Goal: Information Seeking & Learning: Check status

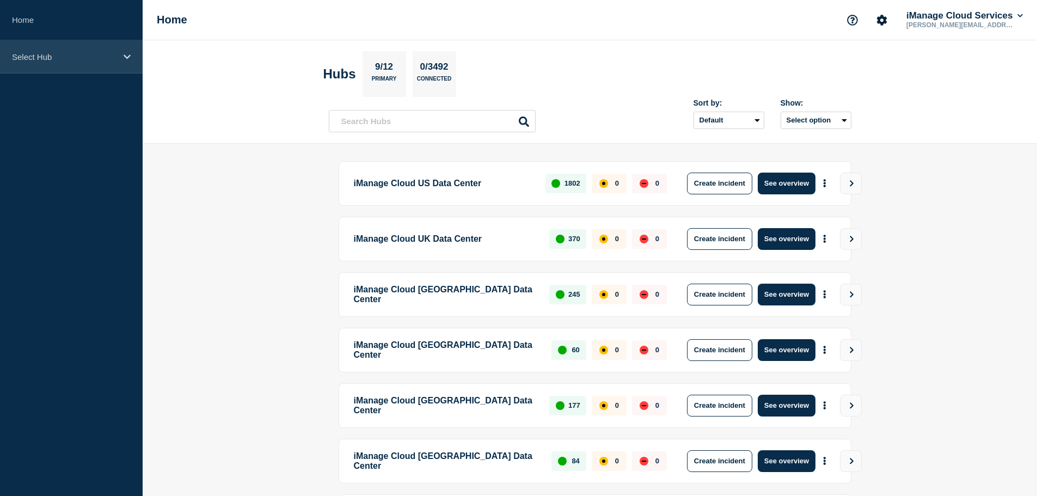
click at [63, 52] on p "Select Hub" at bounding box center [64, 56] width 104 height 9
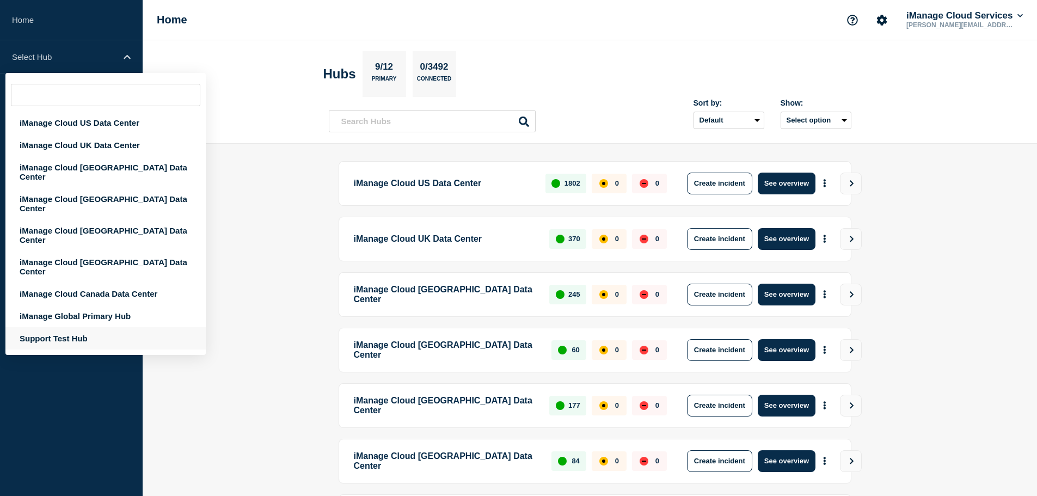
click at [75, 327] on div "Support Test Hub" at bounding box center [105, 338] width 200 height 22
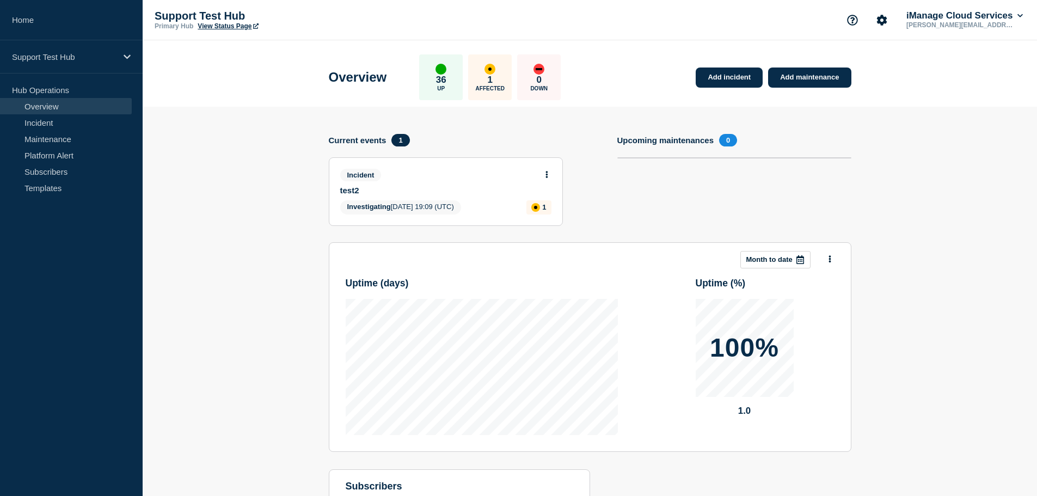
click at [503, 81] on div "1 Affected" at bounding box center [490, 77] width 44 height 46
click at [39, 121] on link "Incident" at bounding box center [66, 122] width 132 height 16
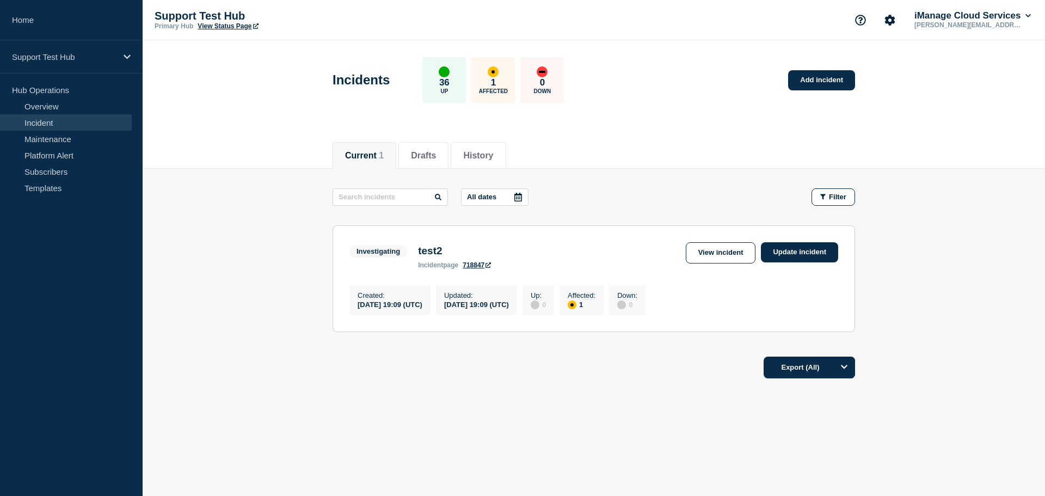
click at [506, 84] on div "1 Affected" at bounding box center [493, 80] width 44 height 46
drag, startPoint x: 396, startPoint y: 305, endPoint x: 369, endPoint y: 304, distance: 26.1
click at [369, 304] on div "2025-09-16 19:09 (UTC)" at bounding box center [389, 303] width 65 height 9
click at [397, 307] on div "2025-09-16 19:09 (UTC)" at bounding box center [389, 303] width 65 height 9
drag, startPoint x: 405, startPoint y: 310, endPoint x: 356, endPoint y: 317, distance: 49.6
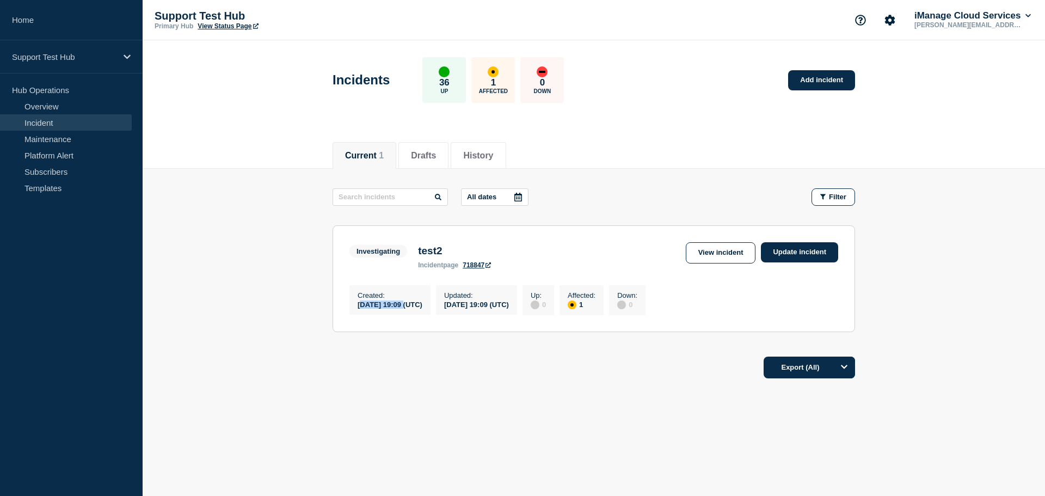
click at [356, 314] on div "Created : 2025-09-16 19:09 (UTC)" at bounding box center [389, 299] width 81 height 29
click at [719, 256] on link "View incident" at bounding box center [721, 252] width 70 height 21
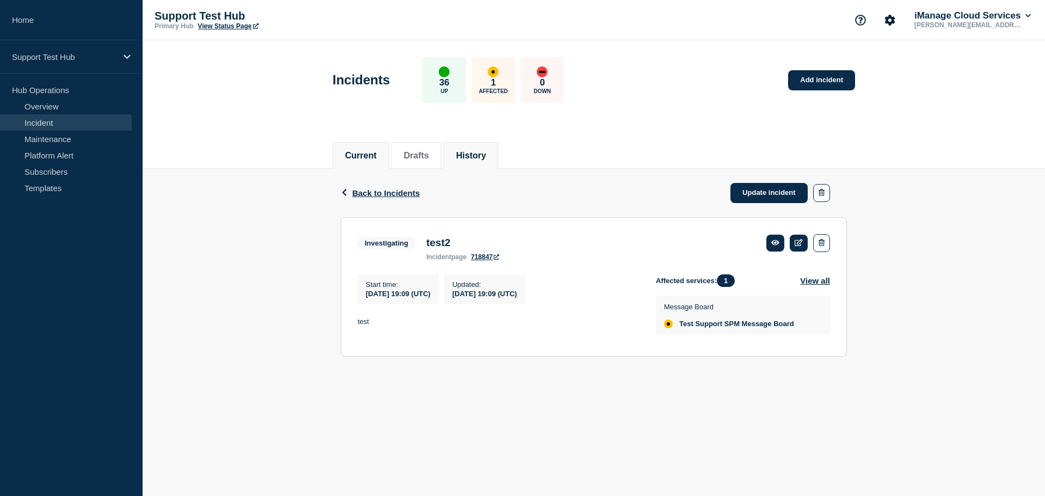
click at [482, 151] on button "History" at bounding box center [471, 156] width 30 height 10
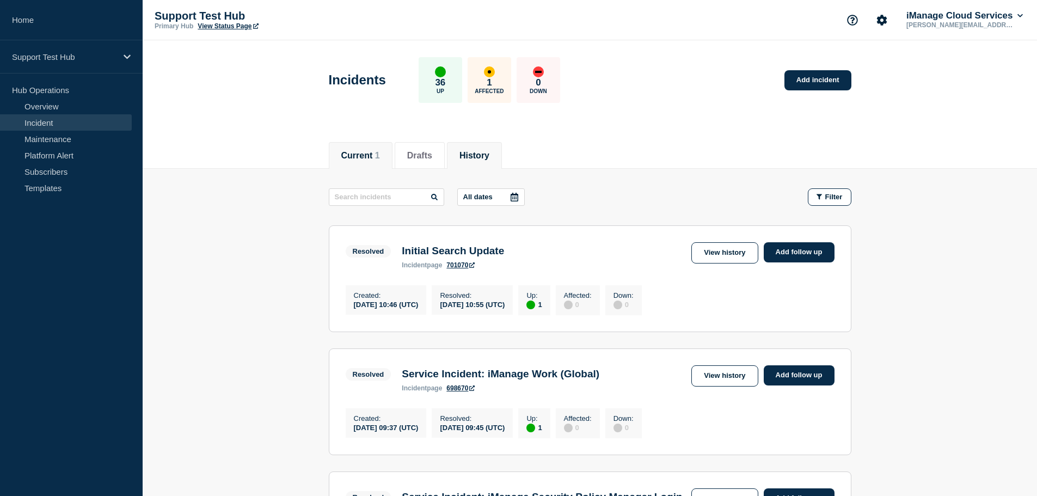
click at [353, 162] on li "Current 1" at bounding box center [361, 155] width 64 height 27
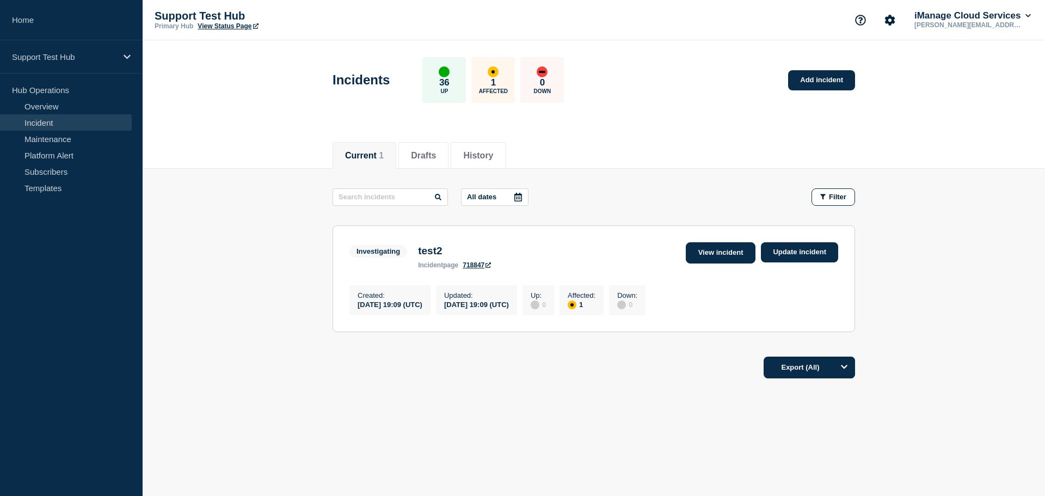
click at [705, 257] on link "View incident" at bounding box center [721, 252] width 70 height 21
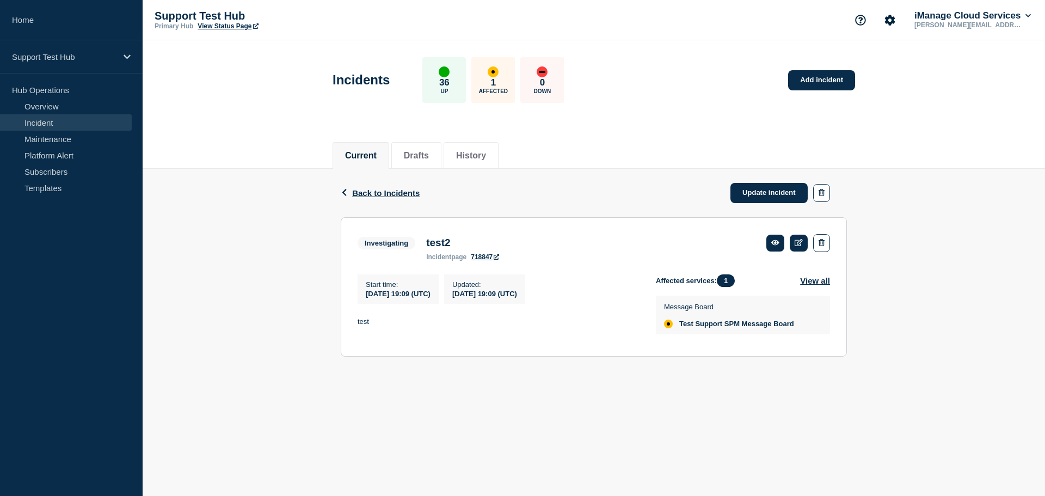
click at [499, 257] on icon at bounding box center [496, 256] width 5 height 5
click at [804, 280] on button "View all" at bounding box center [815, 280] width 30 height 13
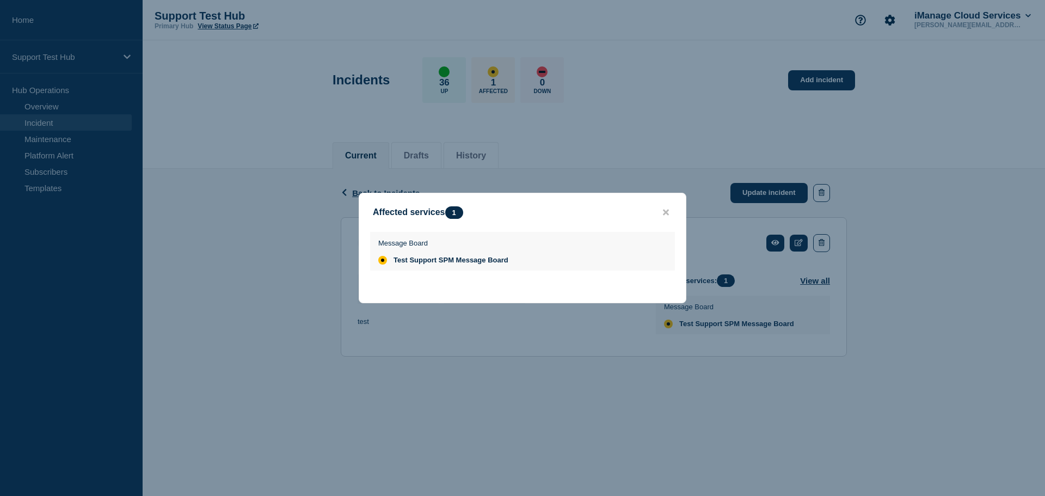
click at [661, 210] on button "close button" at bounding box center [665, 212] width 13 height 10
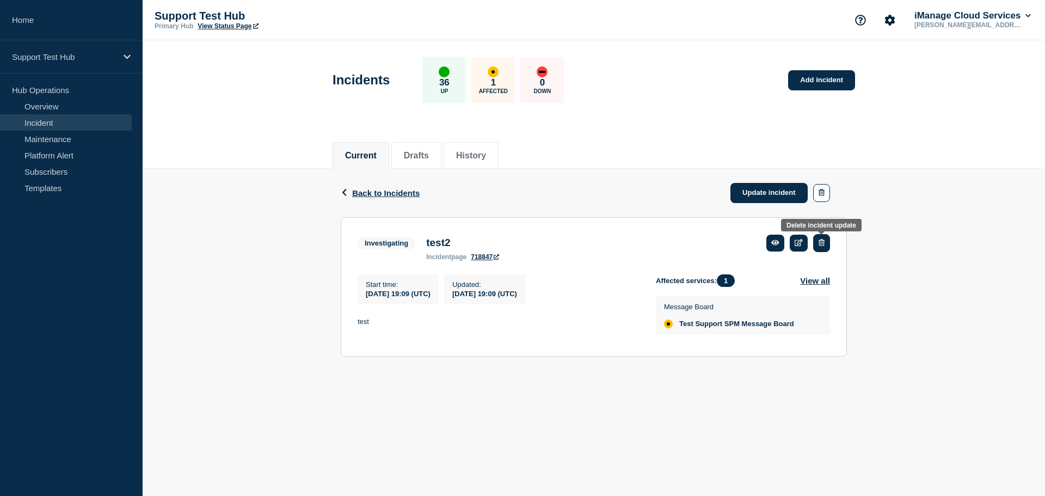
click at [824, 240] on icon "button" at bounding box center [821, 242] width 6 height 7
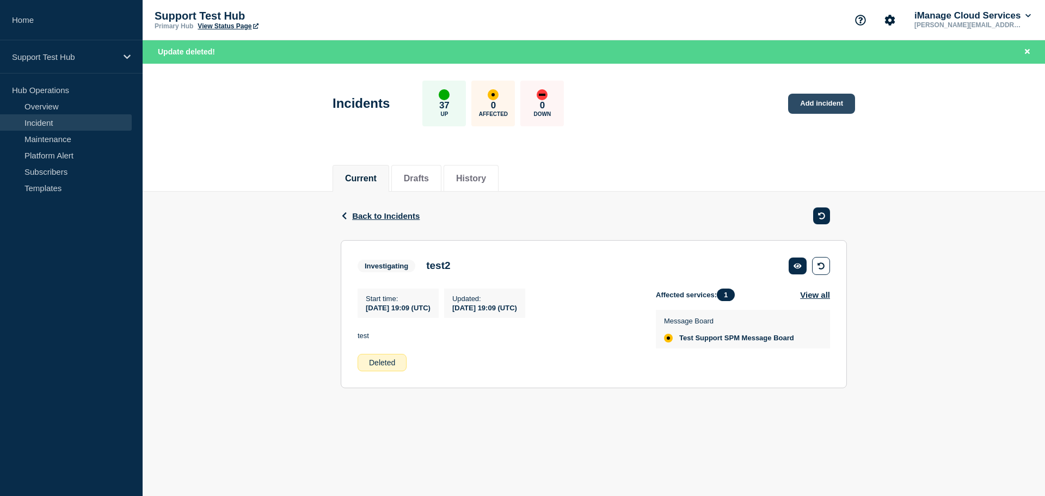
click at [805, 100] on link "Add incident" at bounding box center [821, 104] width 67 height 20
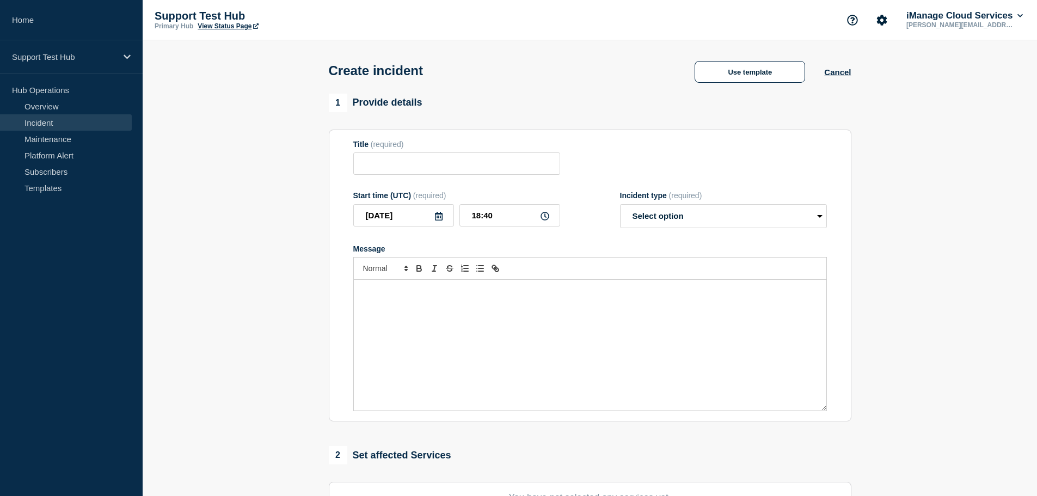
click at [437, 220] on icon at bounding box center [439, 216] width 8 height 9
click at [633, 116] on div "1 Provide details Title (required) Start time (UTC) (required) 2025-09-18 Sep 2…" at bounding box center [590, 258] width 522 height 328
click at [828, 76] on button "Cancel" at bounding box center [837, 71] width 27 height 9
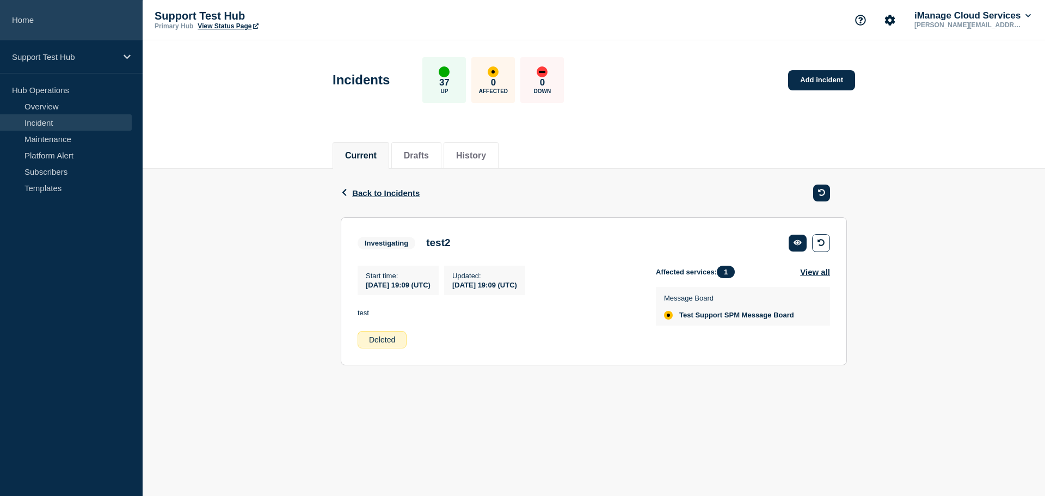
drag, startPoint x: 75, startPoint y: 19, endPoint x: 81, endPoint y: 20, distance: 6.0
click at [74, 20] on link "Home" at bounding box center [71, 20] width 143 height 40
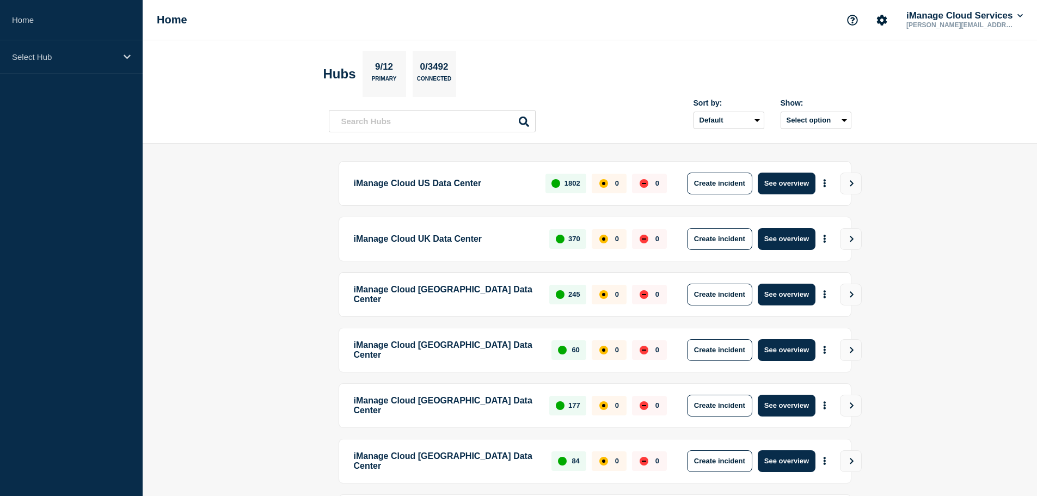
drag, startPoint x: 667, startPoint y: 0, endPoint x: 680, endPoint y: 10, distance: 16.8
click at [720, 16] on div "Home iManage Cloud Services johnathon.ogrady@imanage.com" at bounding box center [590, 20] width 894 height 40
